Goal: Task Accomplishment & Management: Complete application form

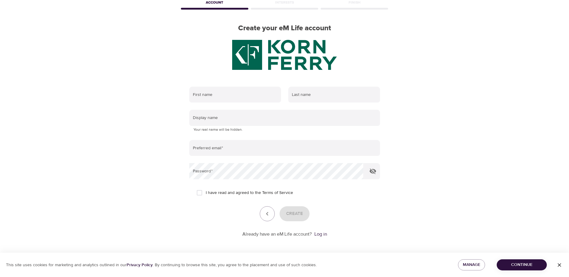
scroll to position [34, 0]
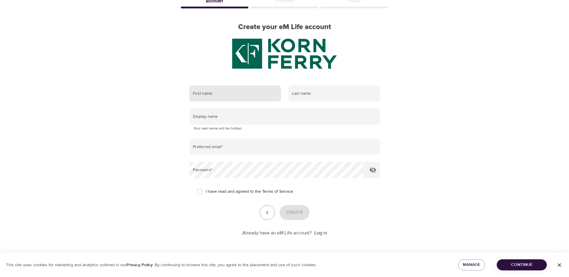
click at [220, 94] on input "text" at bounding box center [235, 93] width 92 height 16
type input "Jovana"
type input "[PERSON_NAME]"
type input "[EMAIL_ADDRESS][DOMAIN_NAME]"
click at [271, 192] on link "Terms of Service" at bounding box center [277, 192] width 31 height 6
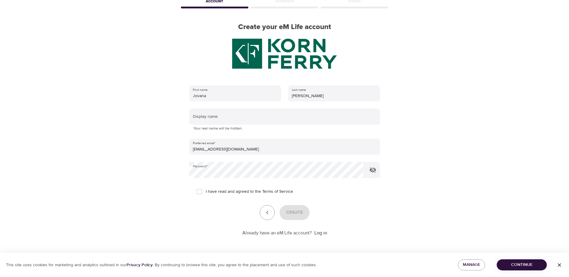
click at [238, 189] on span "I have read and agreed to the Terms of Service" at bounding box center [249, 192] width 87 height 6
click at [206, 189] on input "I have read and agreed to the Terms of Service" at bounding box center [199, 191] width 13 height 13
checkbox input "true"
click at [288, 209] on span "Create" at bounding box center [294, 213] width 17 height 8
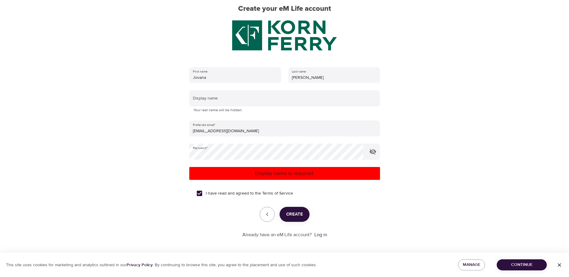
scroll to position [54, 0]
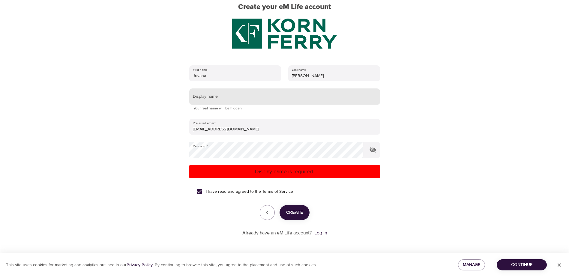
click at [215, 97] on input "text" at bounding box center [284, 96] width 191 height 16
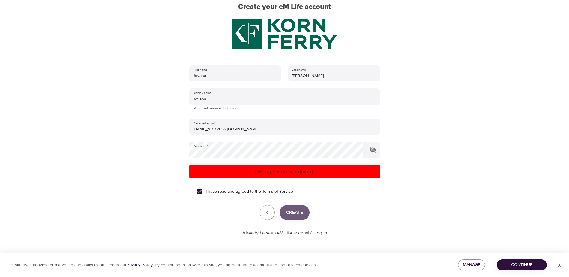
click at [291, 213] on span "Create" at bounding box center [294, 213] width 17 height 8
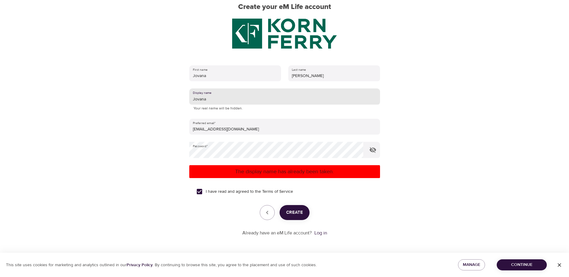
drag, startPoint x: 211, startPoint y: 100, endPoint x: 183, endPoint y: 101, distance: 28.8
click at [183, 101] on div "First name [PERSON_NAME] Last name [PERSON_NAME] Display name [PERSON_NAME] You…" at bounding box center [285, 151] width 210 height 190
type input "JK2023"
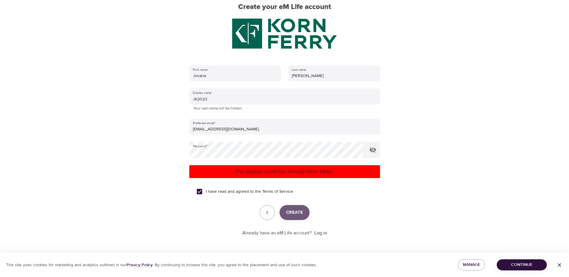
click at [289, 213] on span "Create" at bounding box center [294, 213] width 17 height 8
